Goal: Find contact information: Find contact information

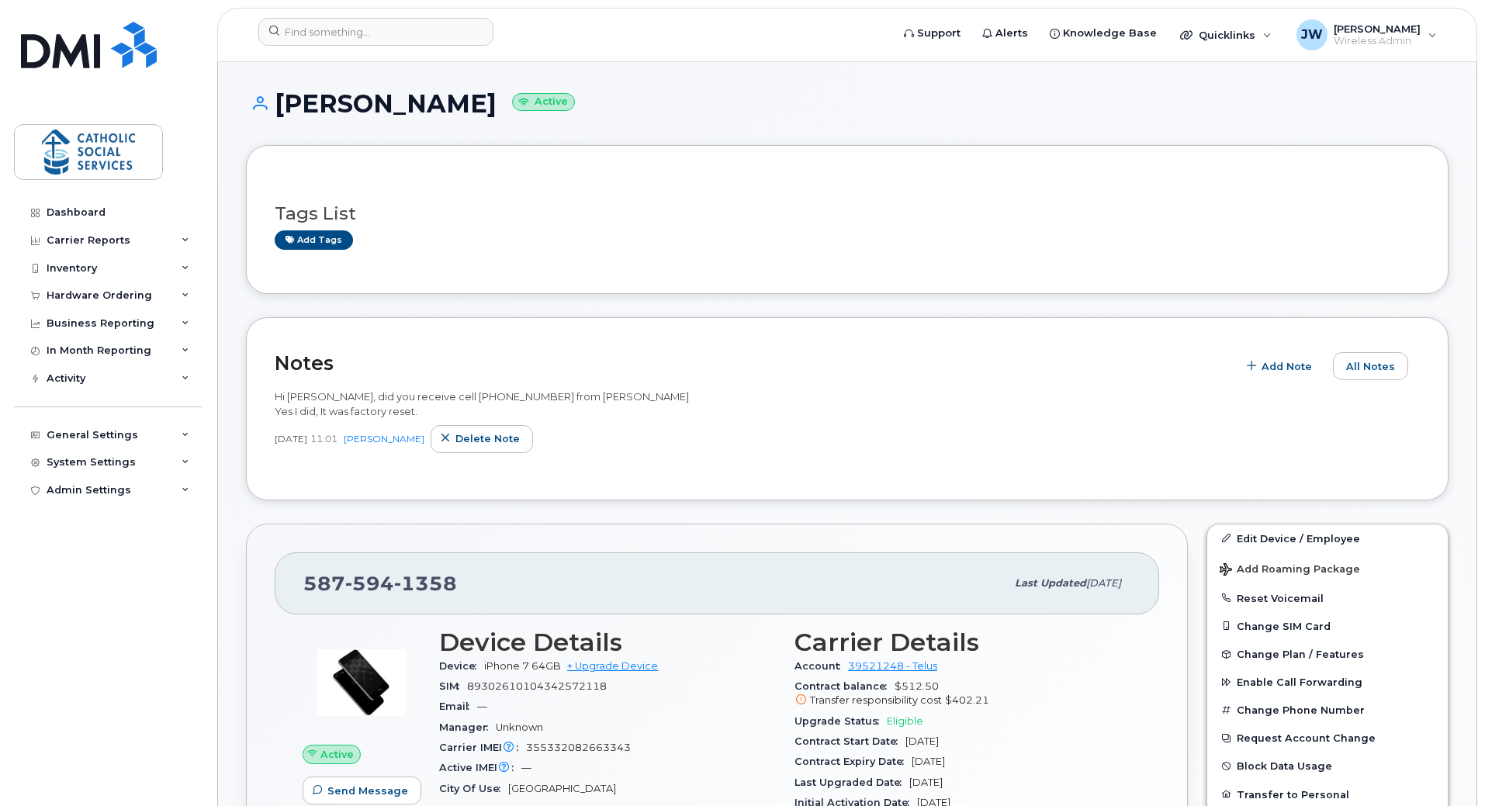
click at [314, 17] on header "Support Alerts Knowledge Base Quicklinks Suspend / Cancel Device Change SIM Car…" at bounding box center [847, 35] width 1260 height 54
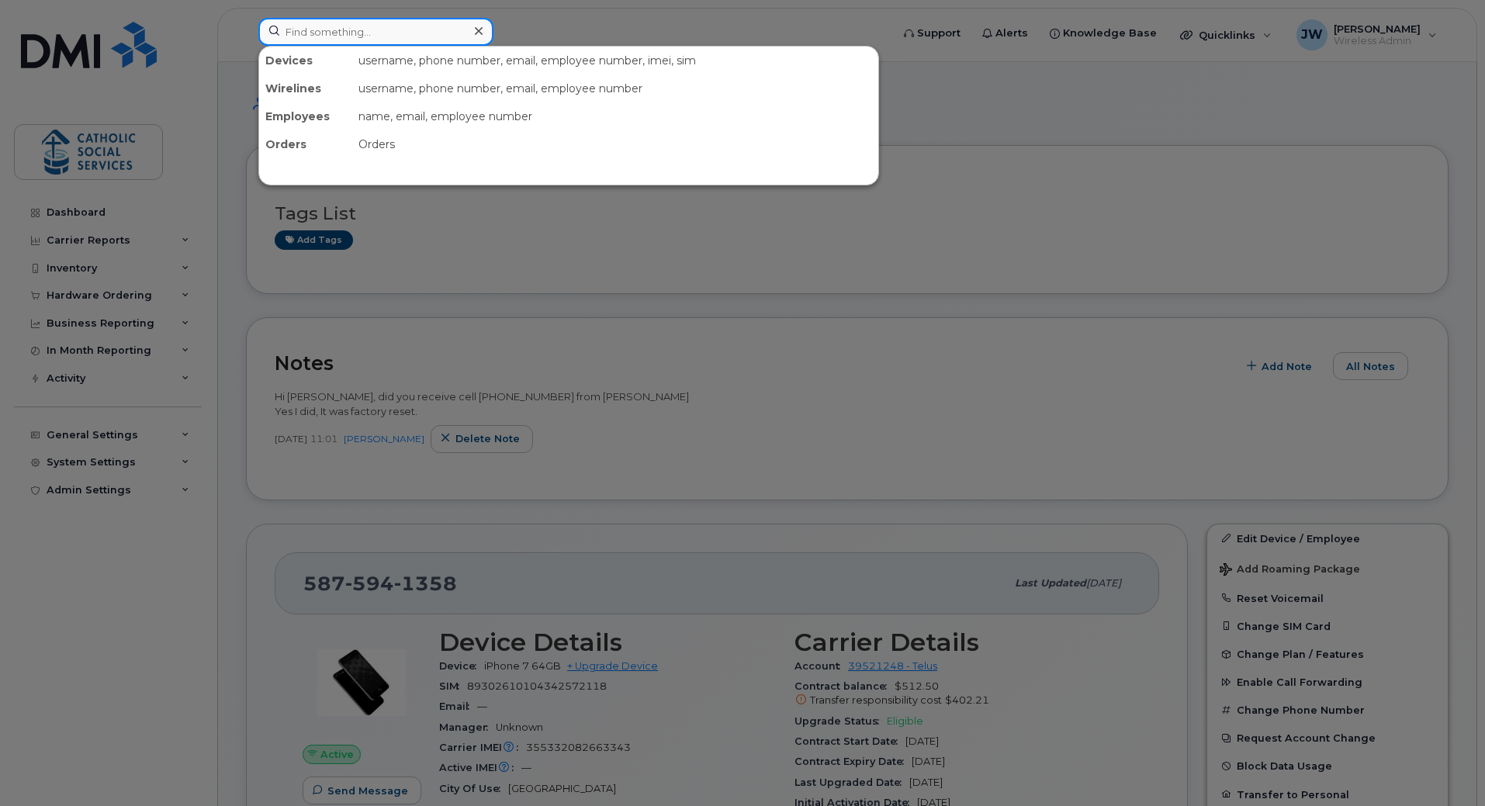
click at [309, 28] on input at bounding box center [375, 32] width 235 height 28
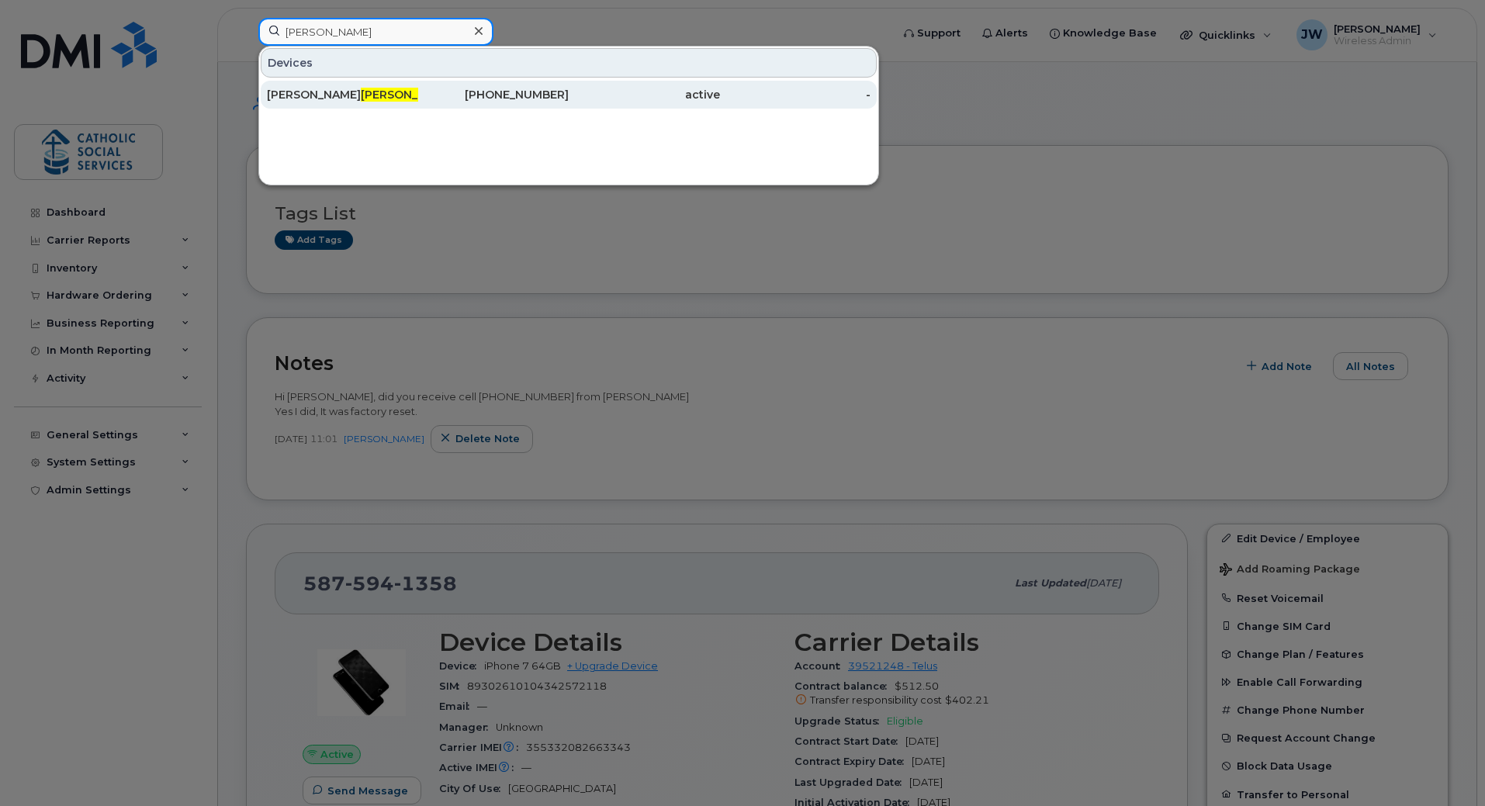
type input "roth"
click at [361, 95] on span "Roth" at bounding box center [408, 95] width 94 height 14
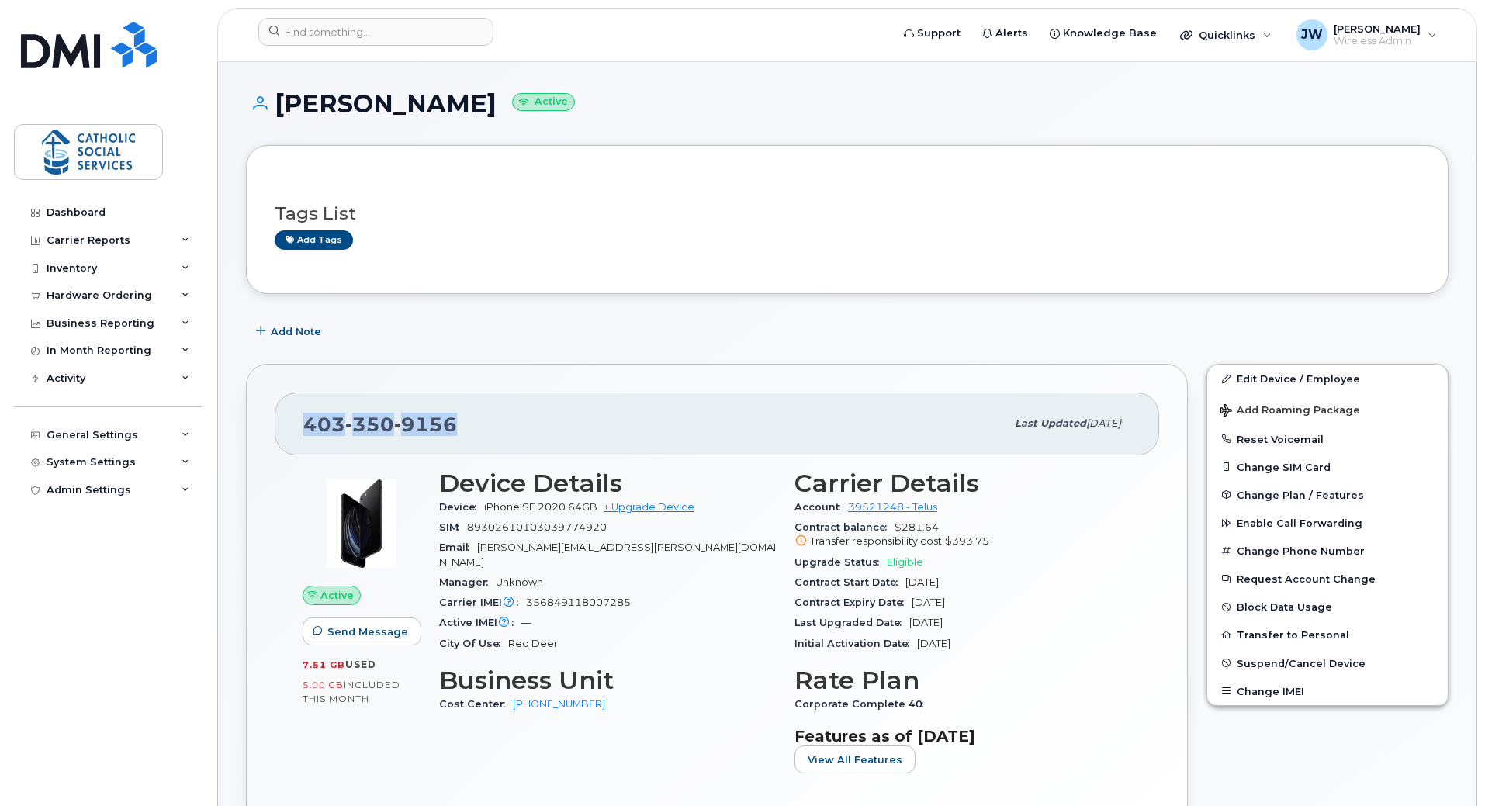
drag, startPoint x: 465, startPoint y: 424, endPoint x: 308, endPoint y: 425, distance: 156.8
click at [308, 425] on div "[PHONE_NUMBER]" at bounding box center [654, 423] width 702 height 33
copy span "[PHONE_NUMBER]"
